Goal: Task Accomplishment & Management: Use online tool/utility

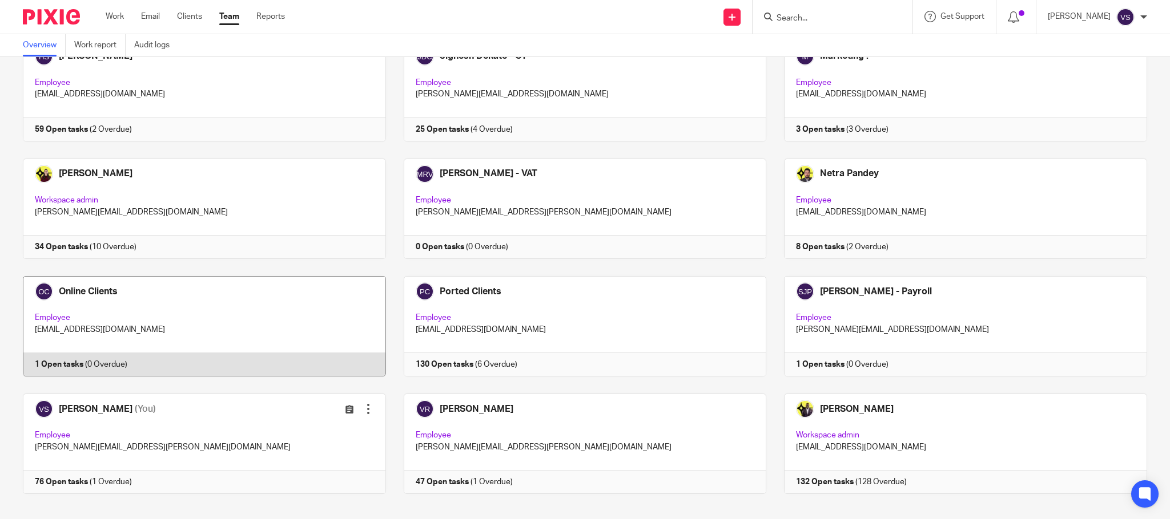
scroll to position [574, 0]
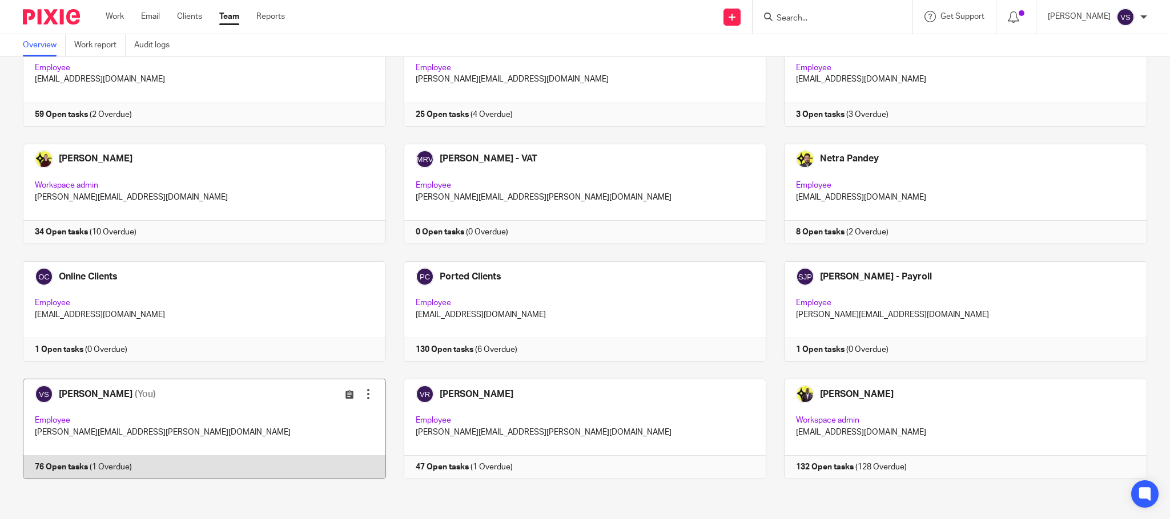
click at [139, 415] on link at bounding box center [195, 429] width 381 height 100
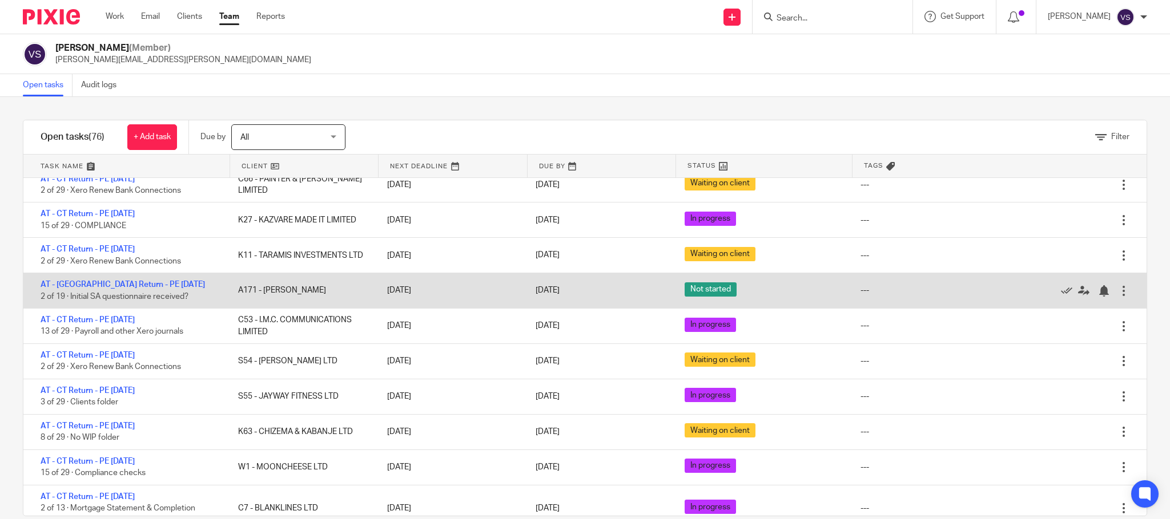
scroll to position [1456, 0]
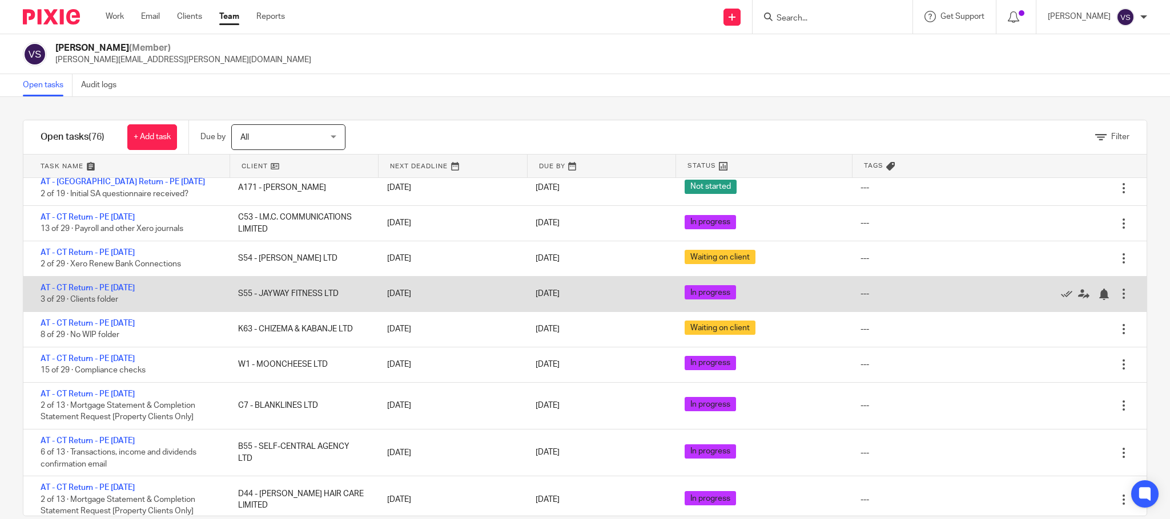
click at [684, 300] on span "In progress" at bounding box center [709, 292] width 51 height 14
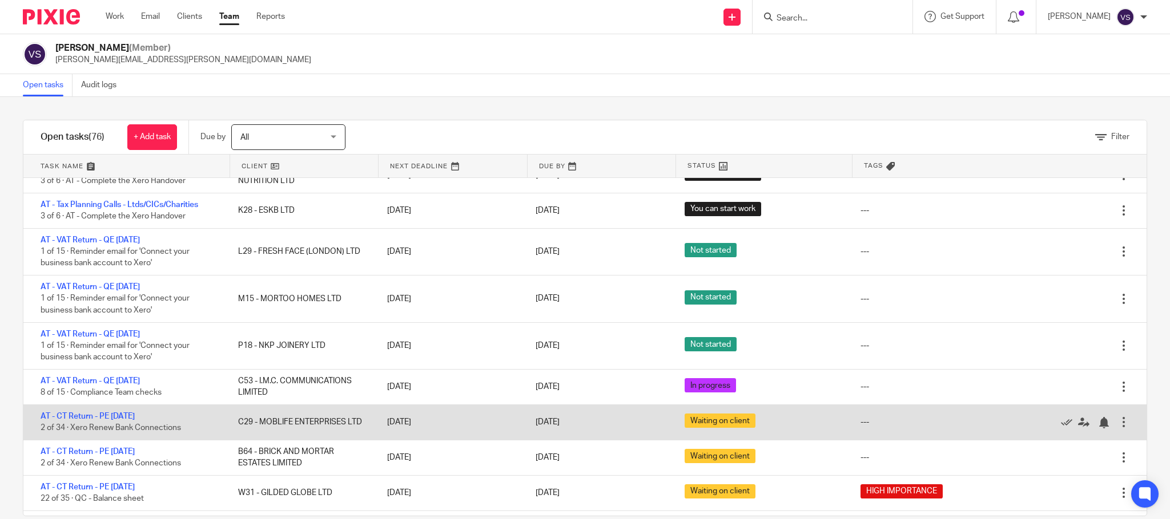
scroll to position [0, 0]
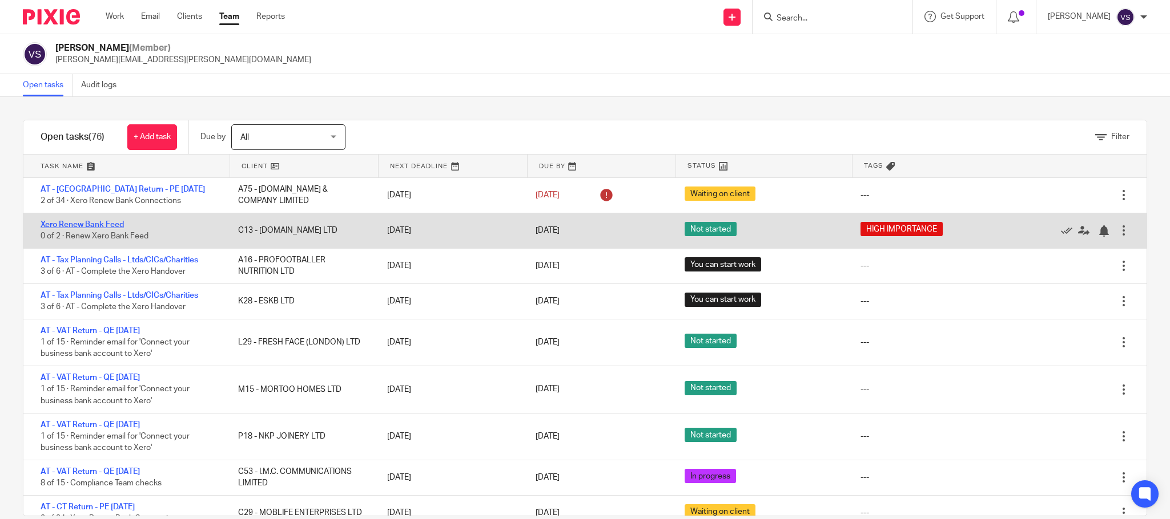
click at [99, 224] on link "Xero Renew Bank Feed" at bounding box center [82, 225] width 83 height 8
